Goal: Find specific page/section: Find specific page/section

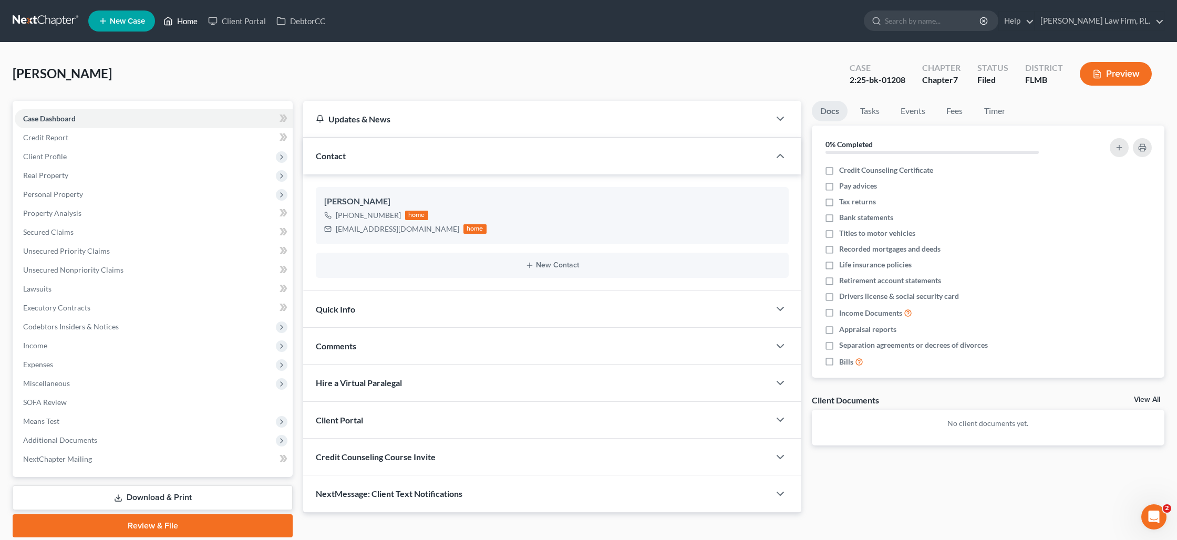
click at [182, 26] on link "Home" at bounding box center [180, 21] width 45 height 19
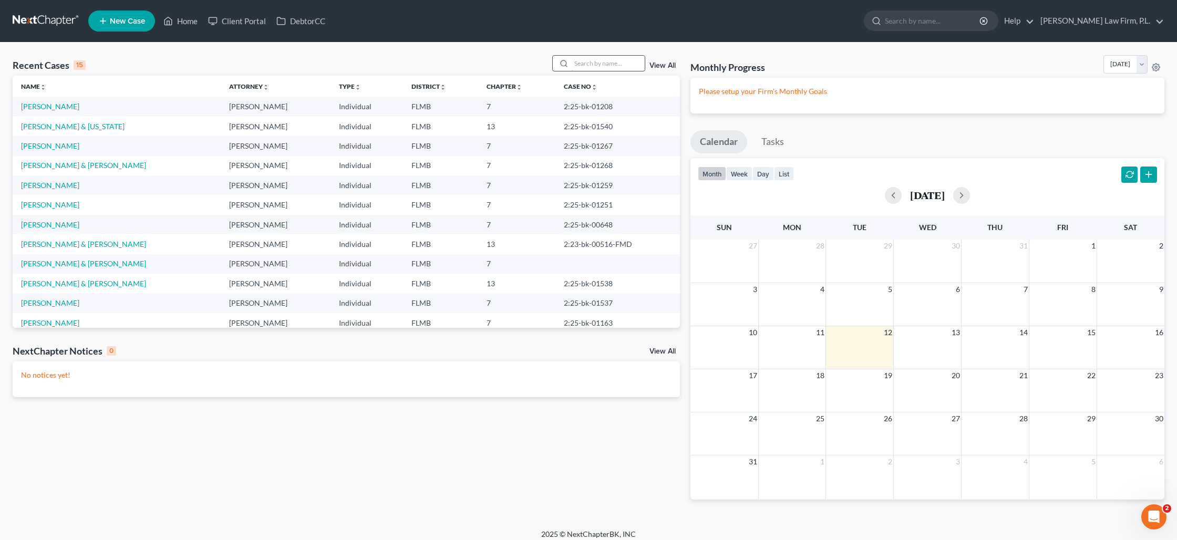
click at [599, 68] on input "search" at bounding box center [608, 63] width 74 height 15
type input "[PERSON_NAME]"
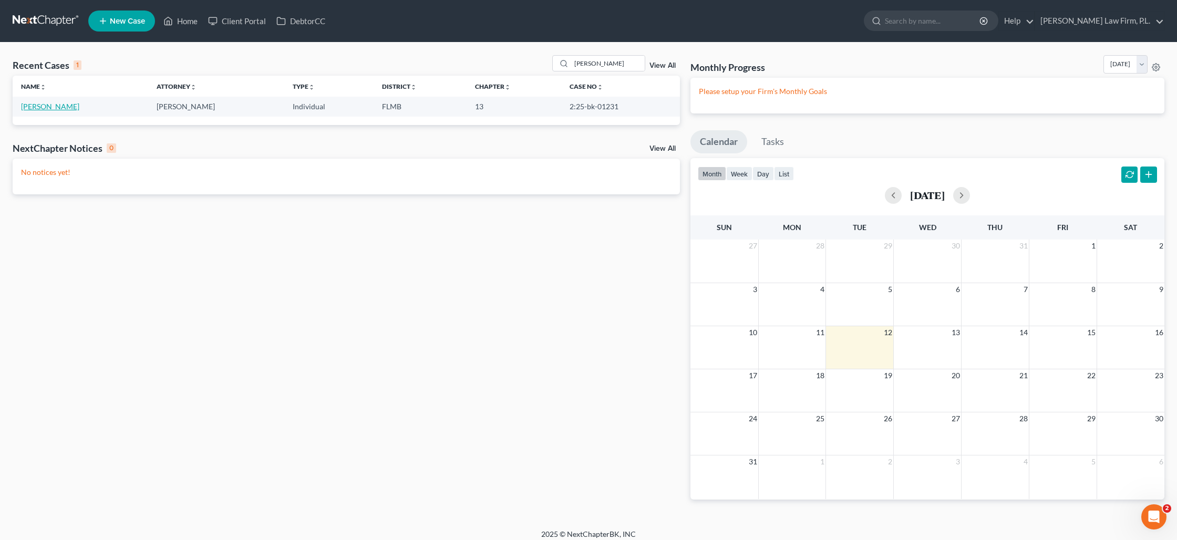
click at [53, 108] on link "[PERSON_NAME]" at bounding box center [50, 106] width 58 height 9
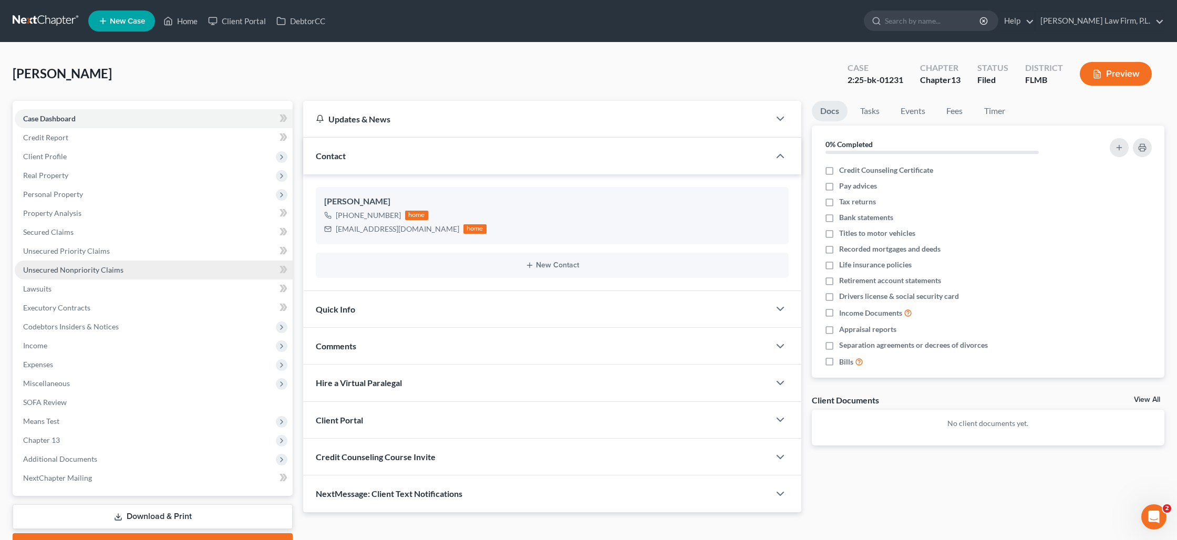
click at [77, 265] on span "Unsecured Nonpriority Claims" at bounding box center [73, 269] width 100 height 9
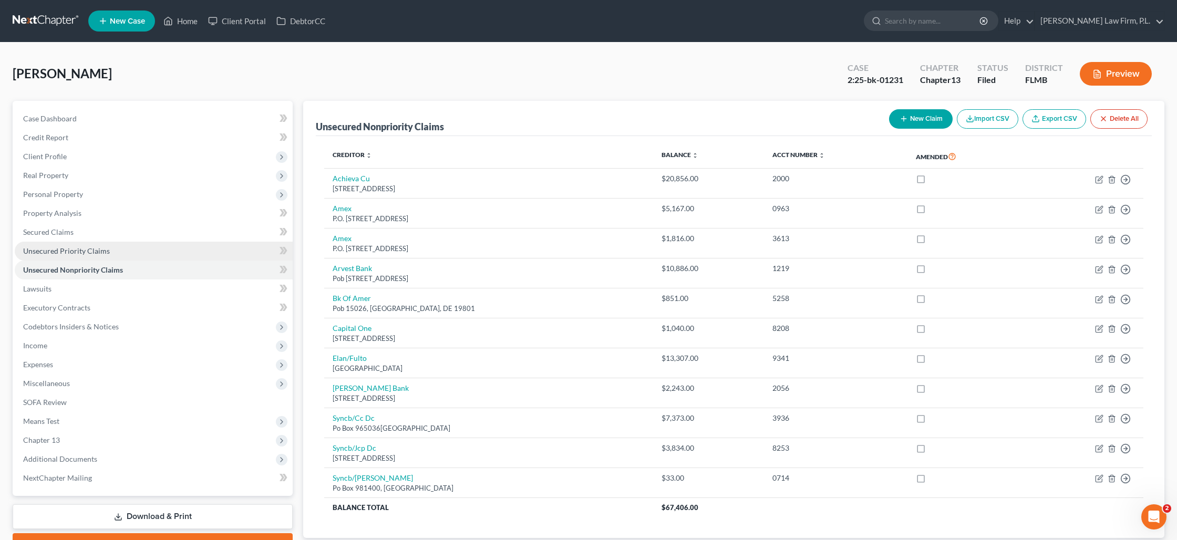
click at [78, 254] on span "Unsecured Priority Claims" at bounding box center [66, 250] width 87 height 9
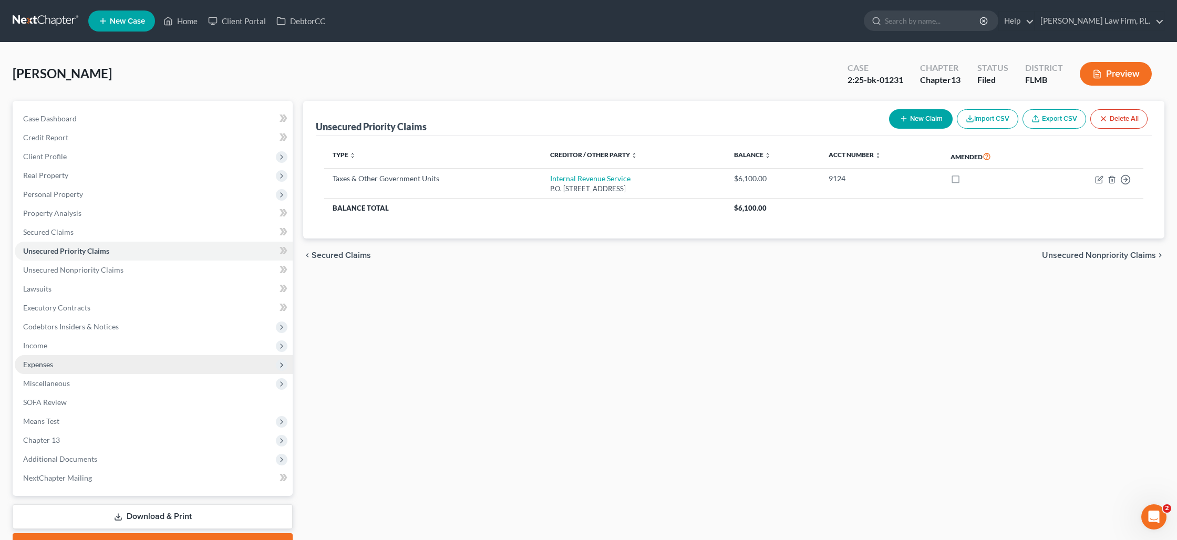
click at [66, 356] on span "Expenses" at bounding box center [154, 364] width 278 height 19
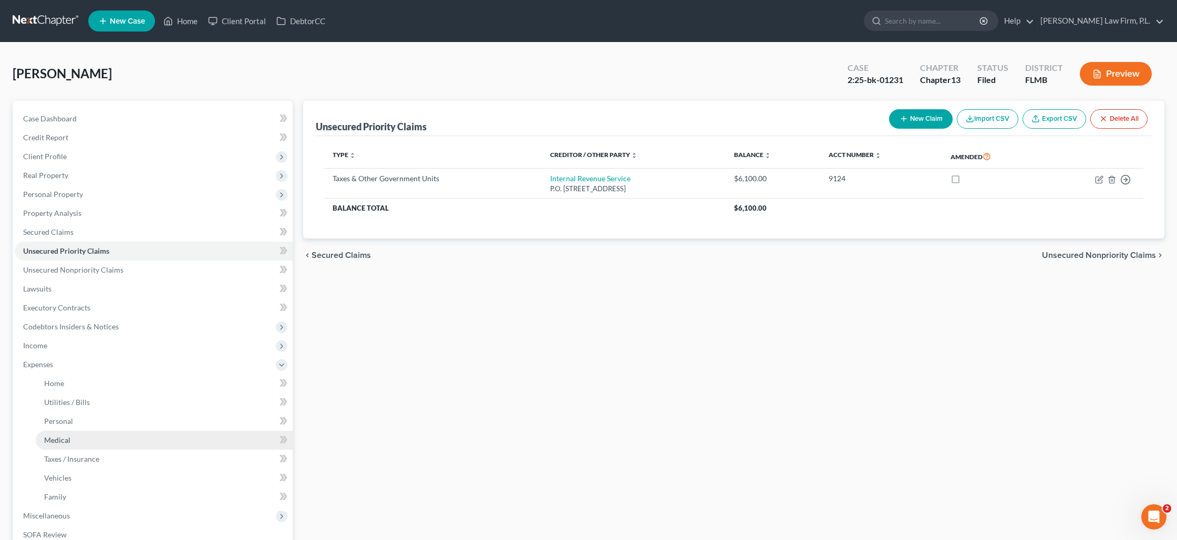
scroll to position [57, 0]
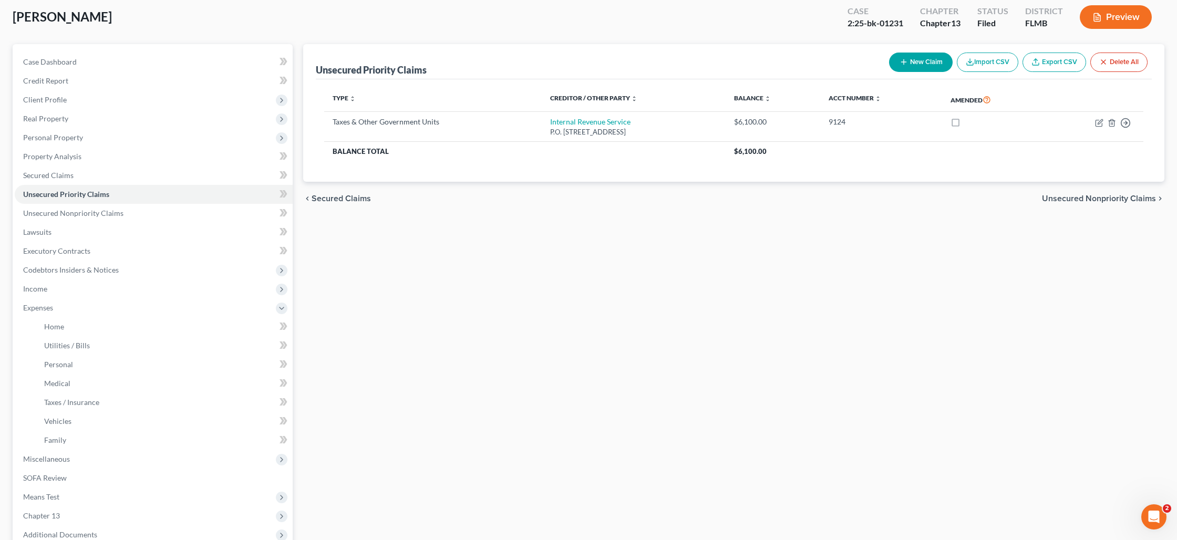
click at [1098, 23] on button "Preview" at bounding box center [1116, 17] width 72 height 24
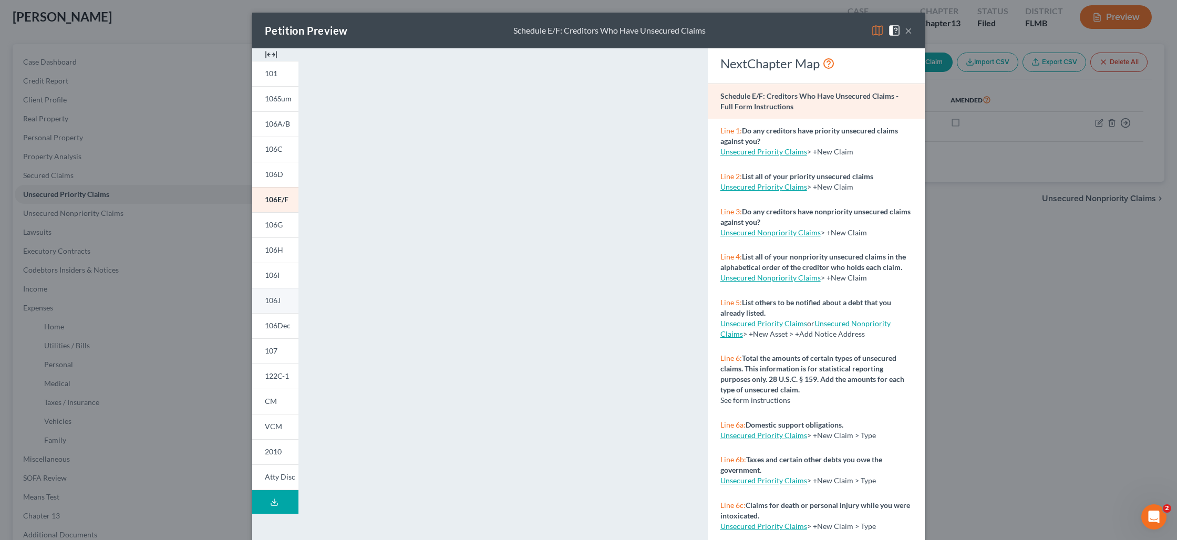
click at [282, 302] on link "106J" at bounding box center [275, 300] width 46 height 25
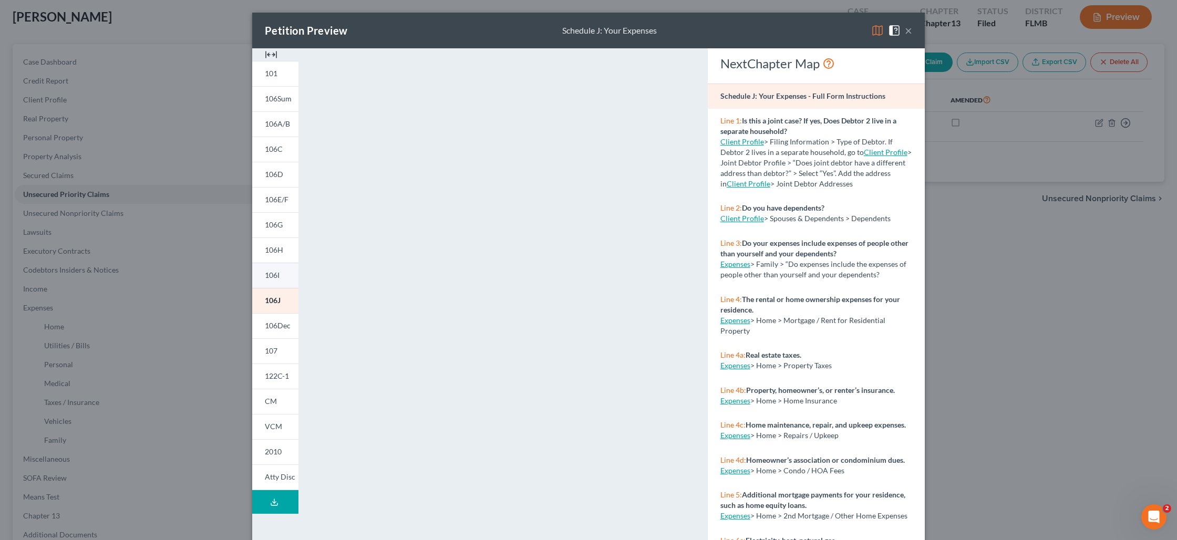
click at [292, 276] on link "106I" at bounding box center [275, 275] width 46 height 25
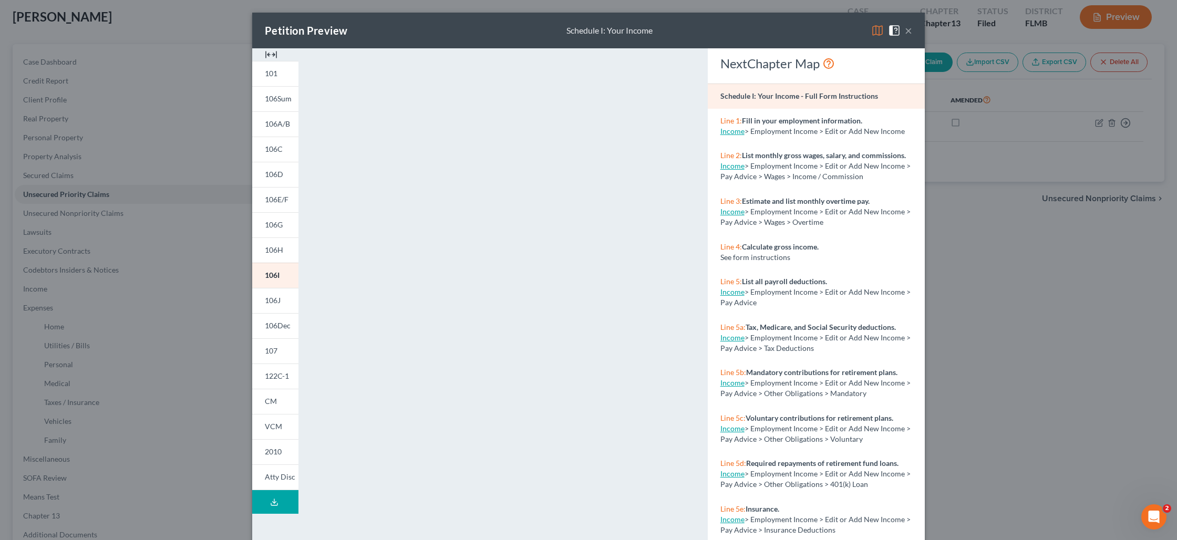
scroll to position [7, 0]
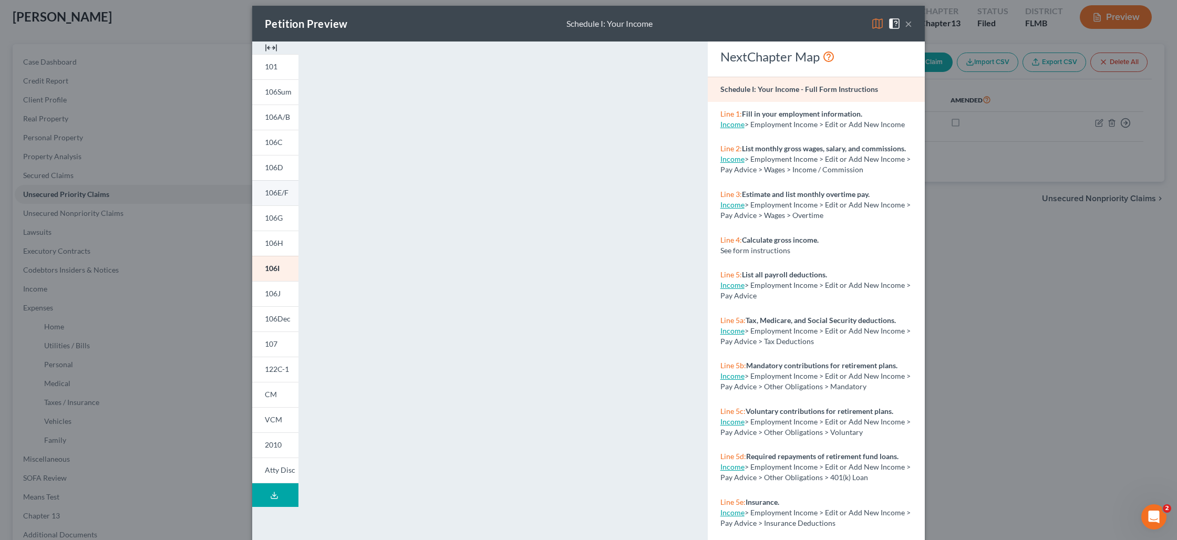
click at [266, 189] on span "106E/F" at bounding box center [277, 192] width 24 height 9
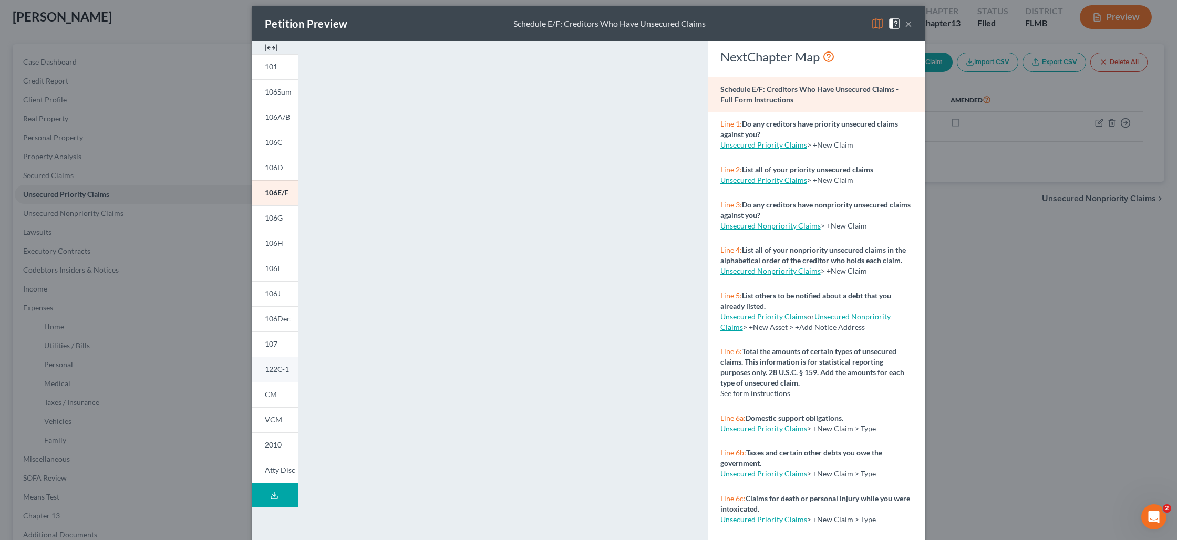
click at [281, 371] on span "122C-1" at bounding box center [277, 369] width 24 height 9
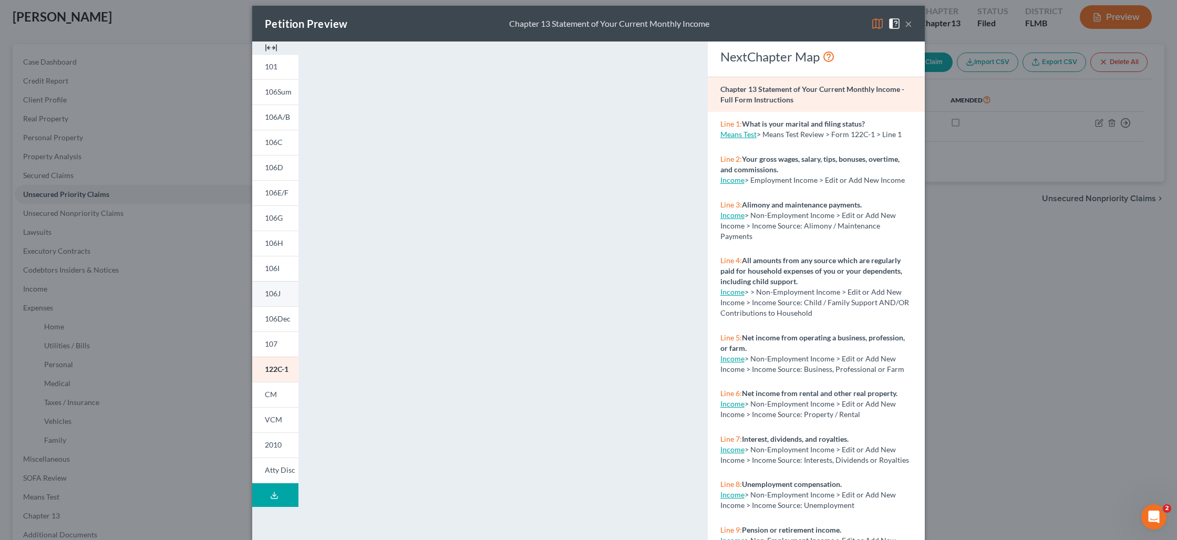
click at [278, 300] on link "106J" at bounding box center [275, 293] width 46 height 25
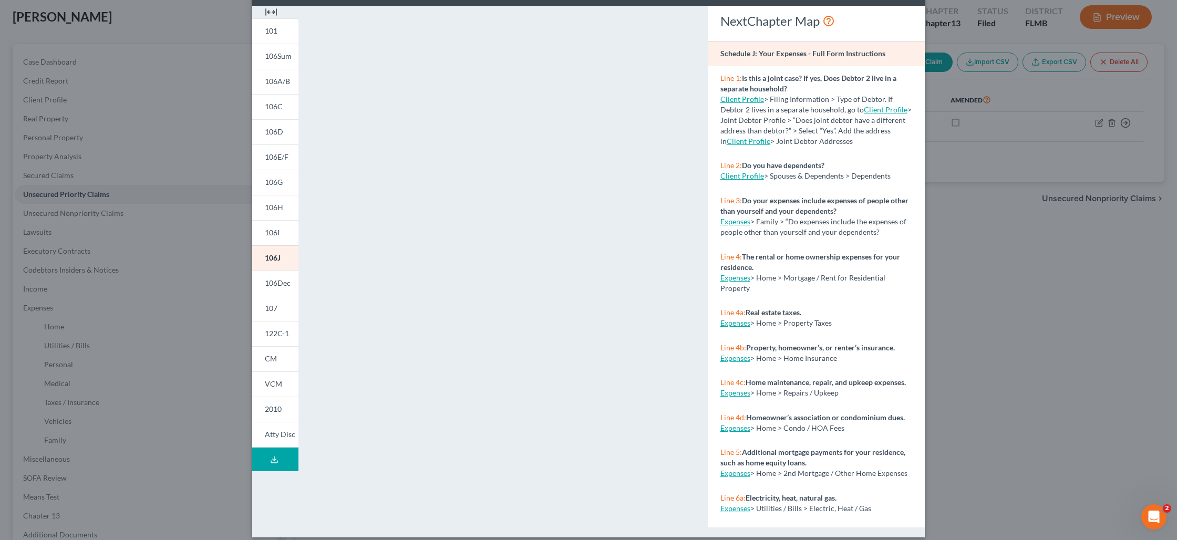
scroll to position [52, 0]
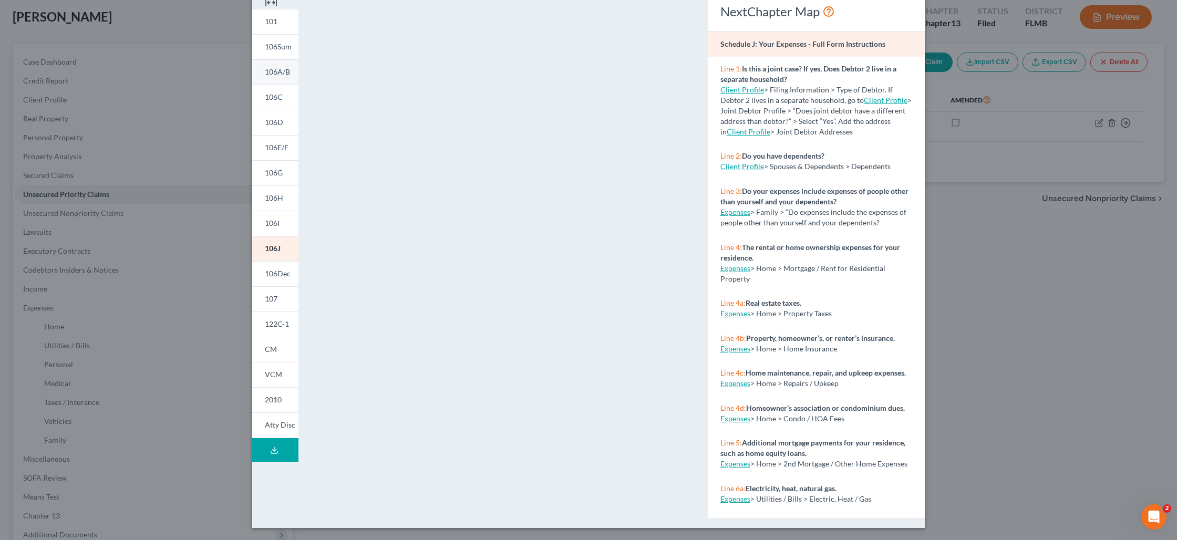
click at [283, 77] on link "106A/B" at bounding box center [275, 71] width 46 height 25
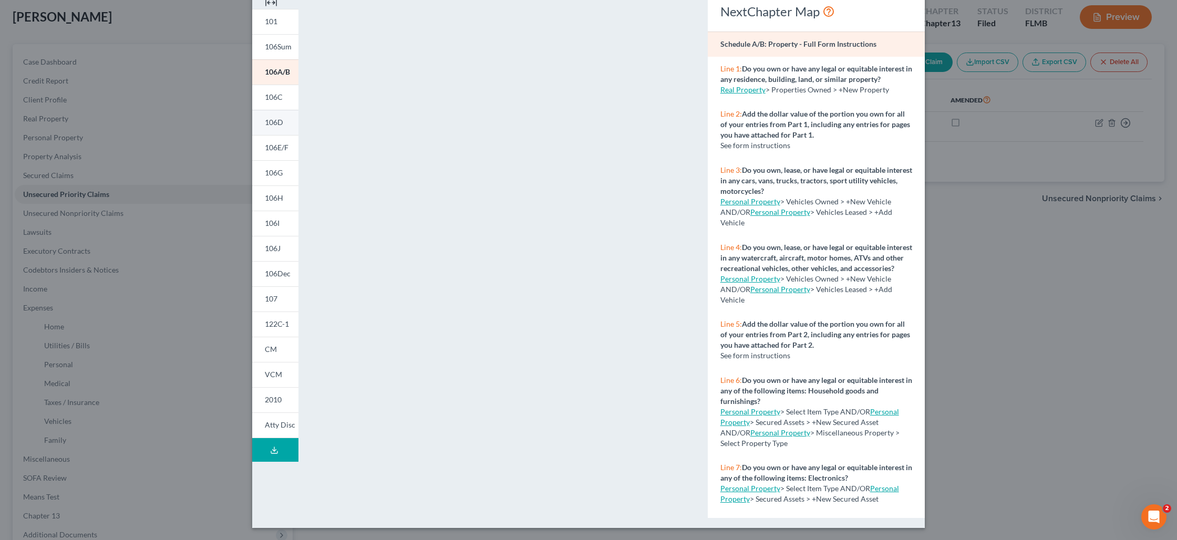
click at [280, 130] on link "106D" at bounding box center [275, 122] width 46 height 25
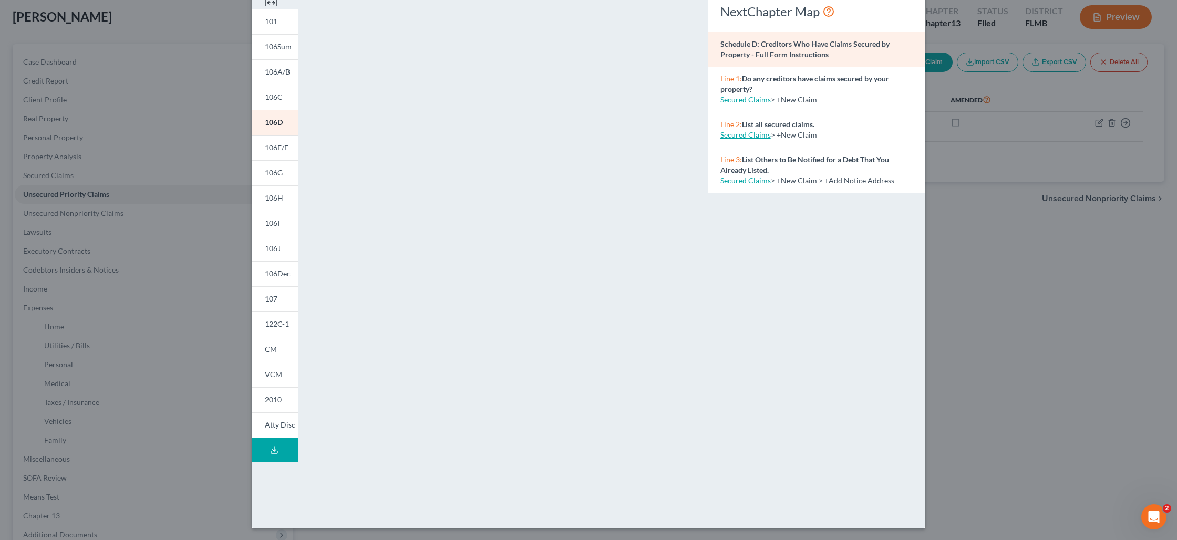
scroll to position [0, 0]
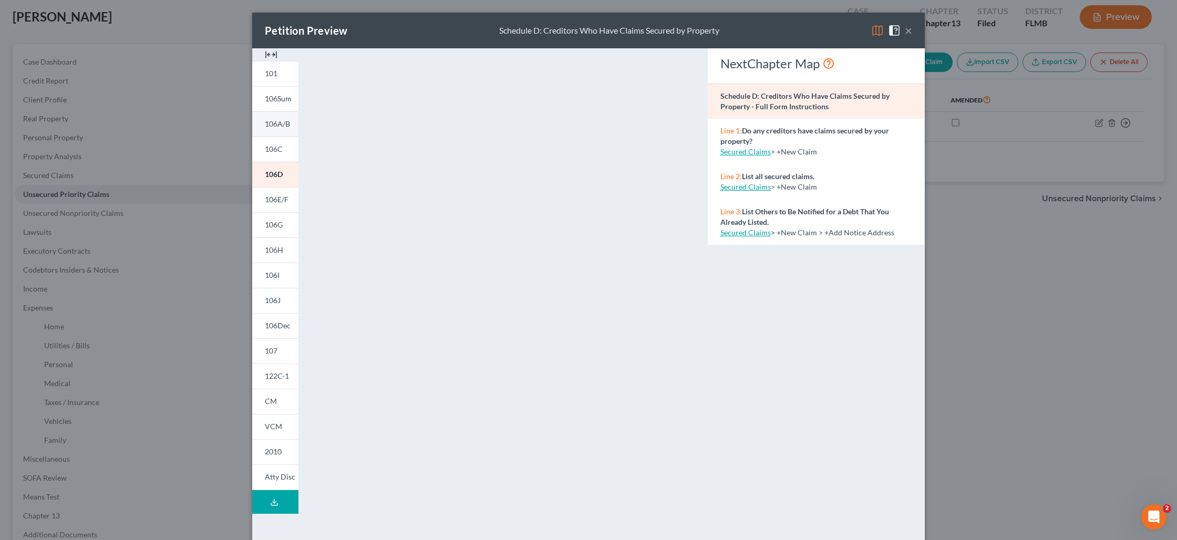
click at [275, 128] on span "106A/B" at bounding box center [277, 123] width 25 height 9
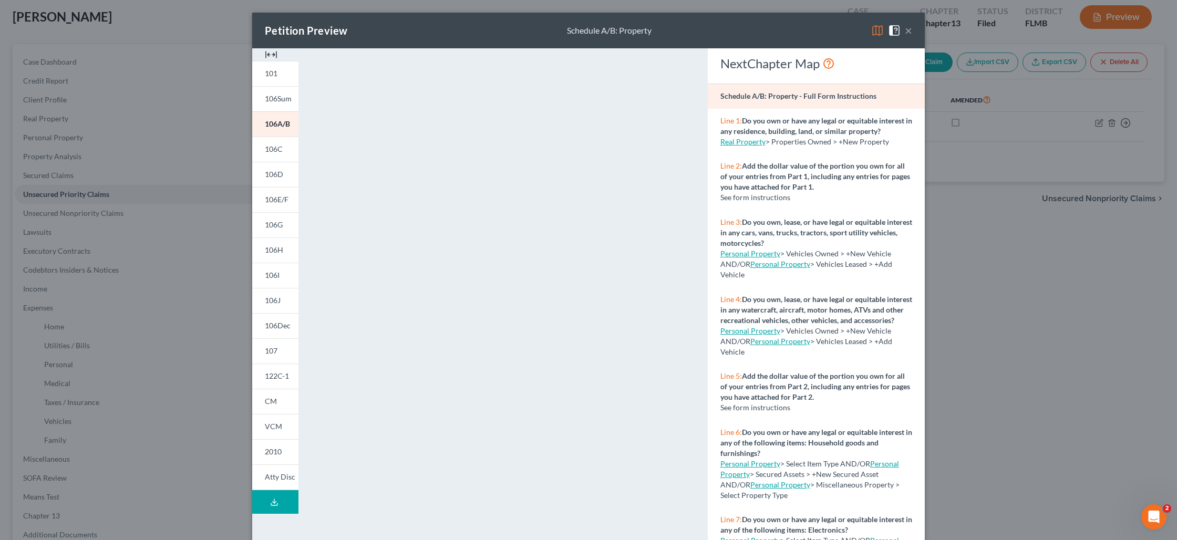
click at [908, 31] on button "×" at bounding box center [908, 30] width 7 height 13
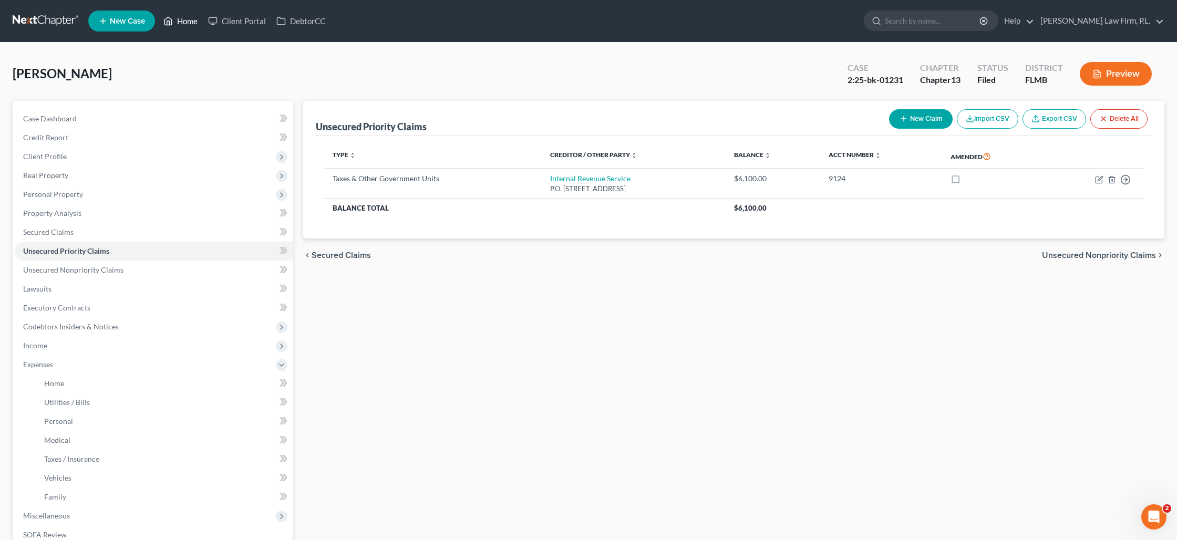
click at [189, 27] on link "Home" at bounding box center [180, 21] width 45 height 19
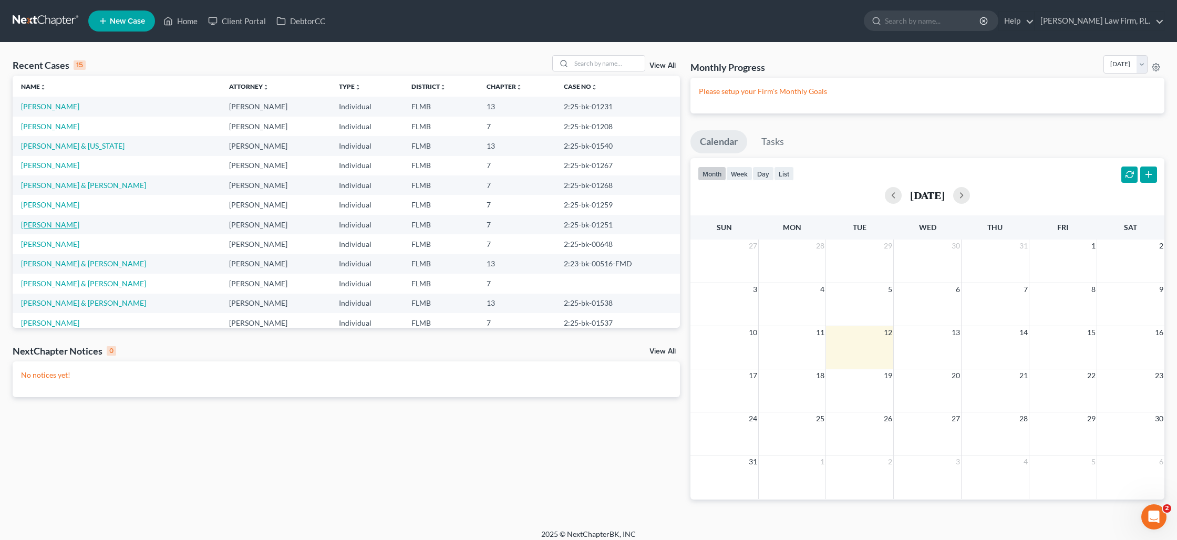
click at [55, 226] on link "[PERSON_NAME]" at bounding box center [50, 224] width 58 height 9
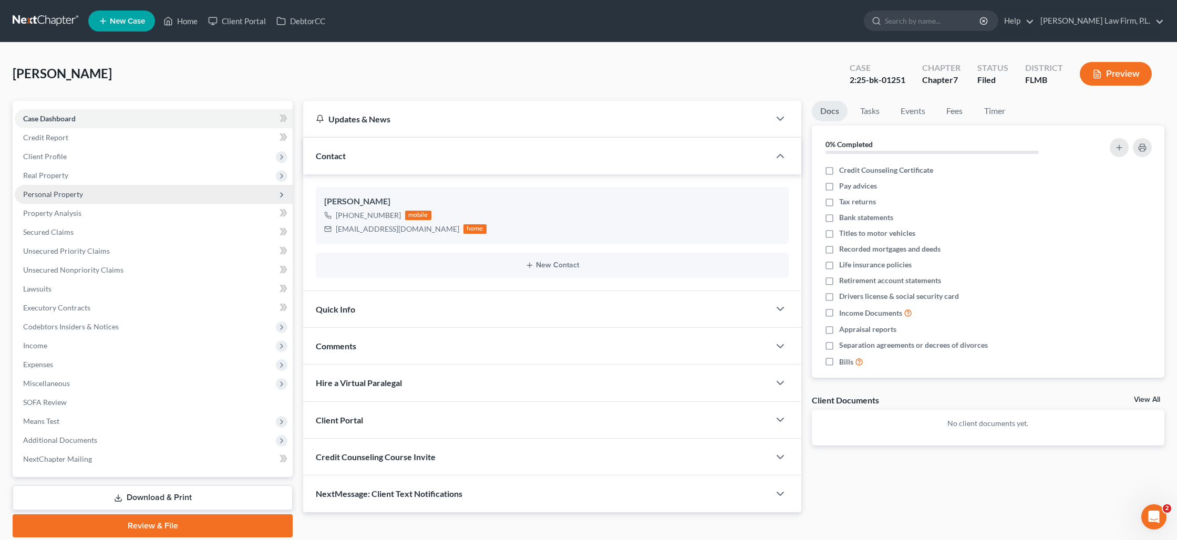
click at [56, 193] on span "Personal Property" at bounding box center [53, 194] width 60 height 9
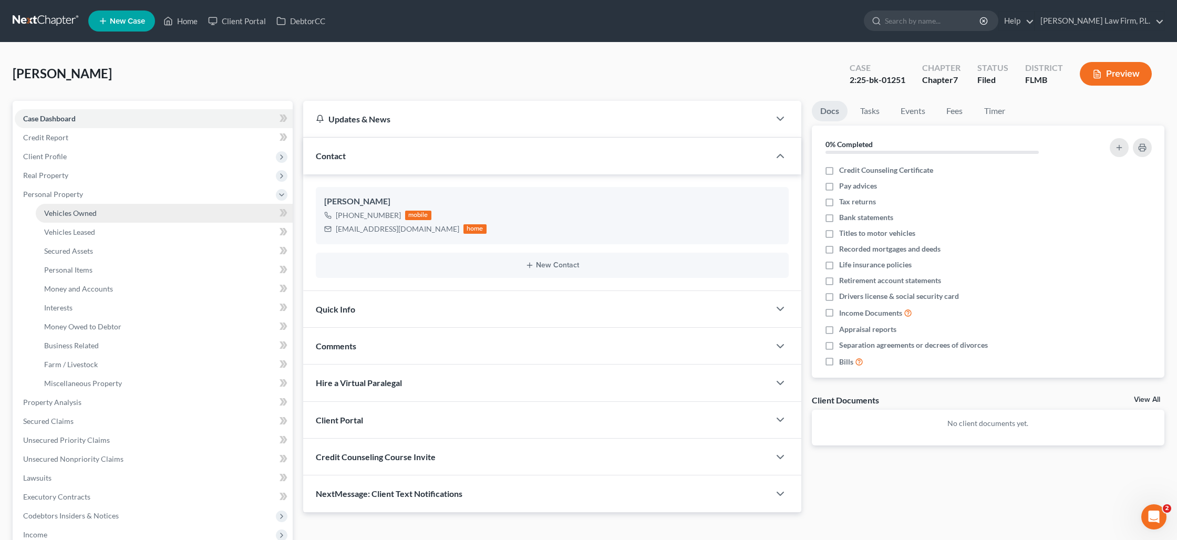
click at [64, 212] on span "Vehicles Owned" at bounding box center [70, 213] width 53 height 9
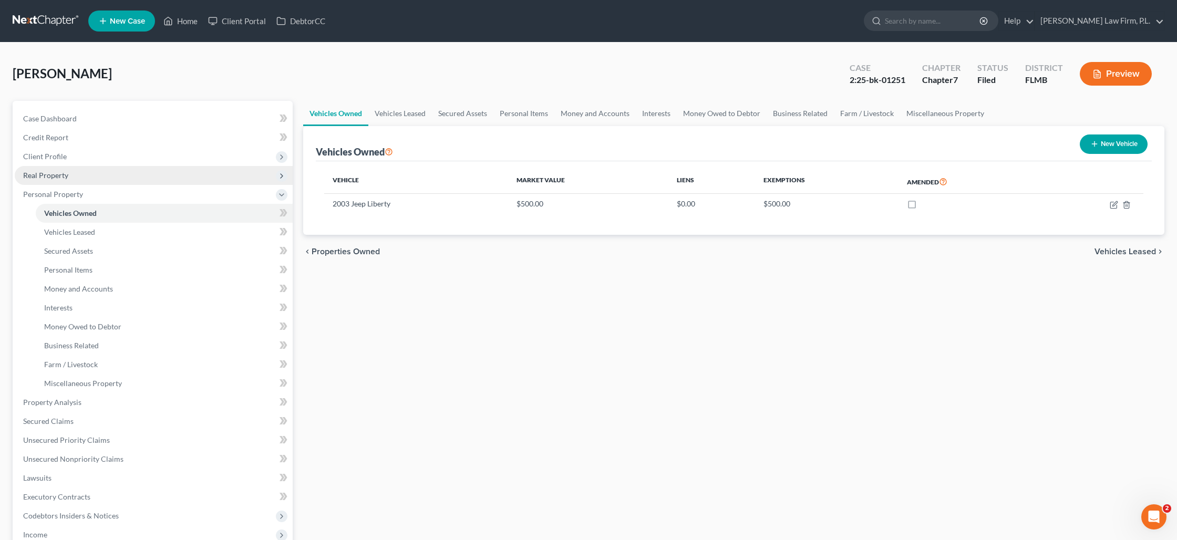
click at [78, 173] on span "Real Property" at bounding box center [154, 175] width 278 height 19
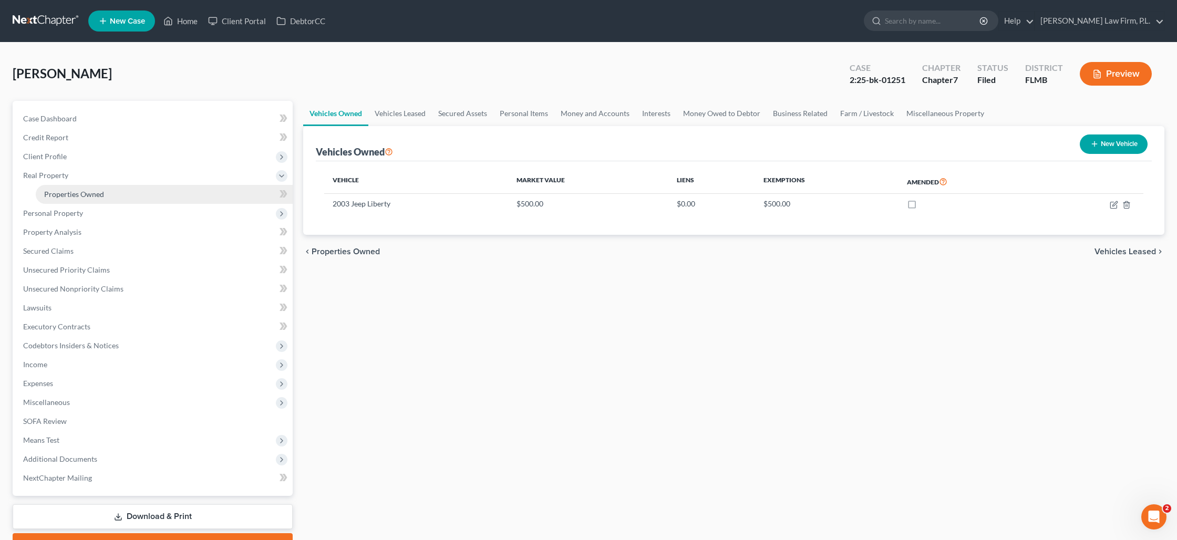
click at [87, 193] on span "Properties Owned" at bounding box center [74, 194] width 60 height 9
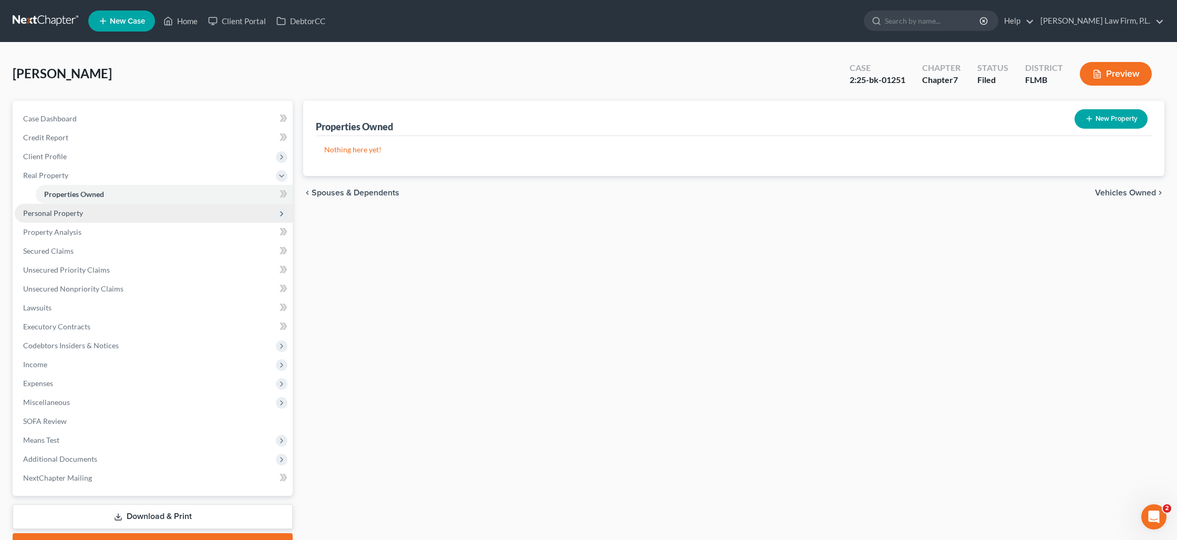
click at [135, 214] on span "Personal Property" at bounding box center [154, 213] width 278 height 19
